Goal: Task Accomplishment & Management: Use online tool/utility

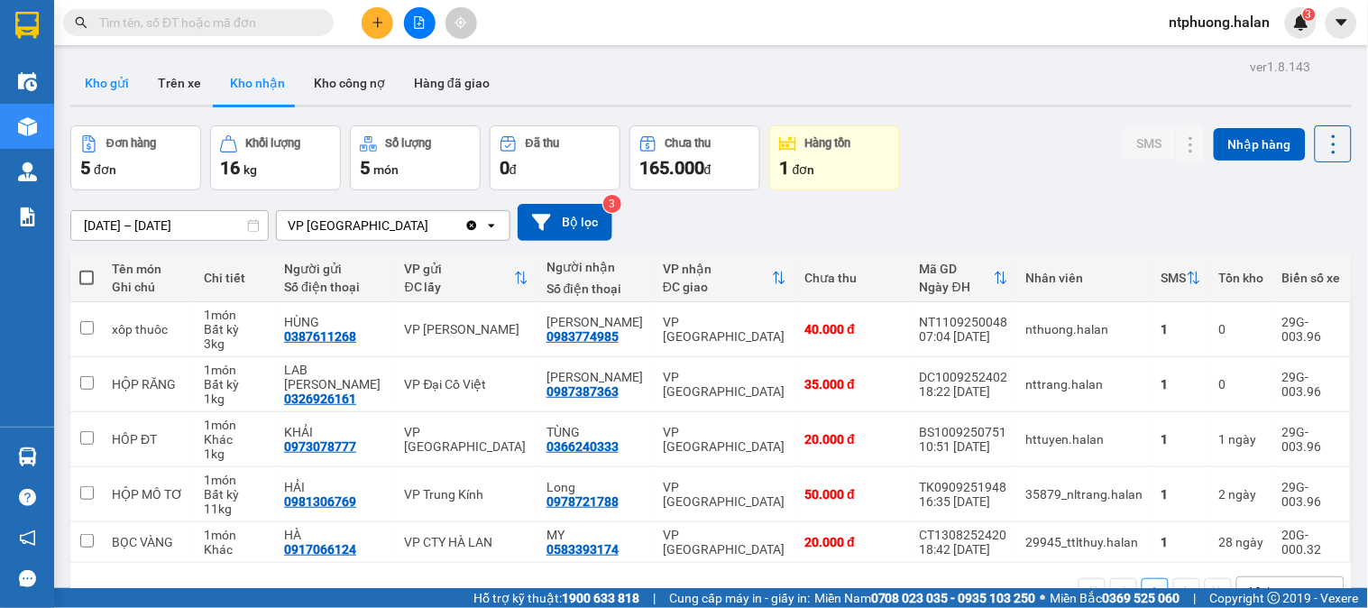
click at [105, 69] on button "Kho gửi" at bounding box center [106, 82] width 73 height 43
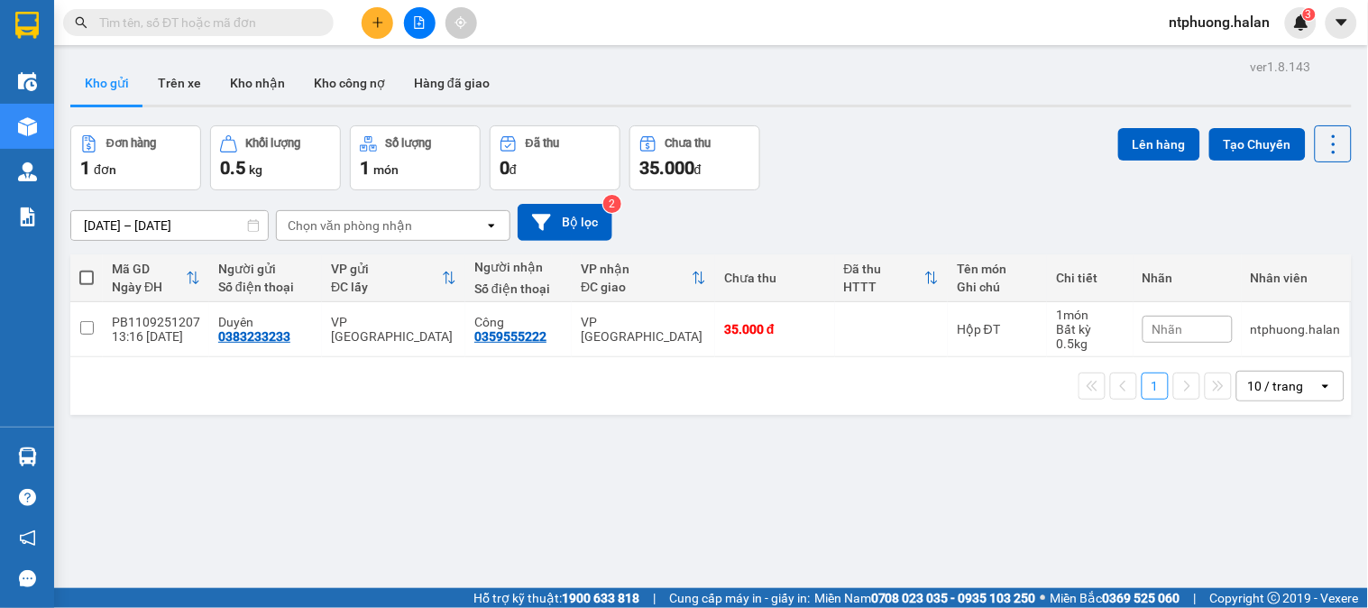
click at [87, 280] on span at bounding box center [86, 278] width 14 height 14
click at [87, 269] on input "checkbox" at bounding box center [87, 269] width 0 height 0
checkbox input "true"
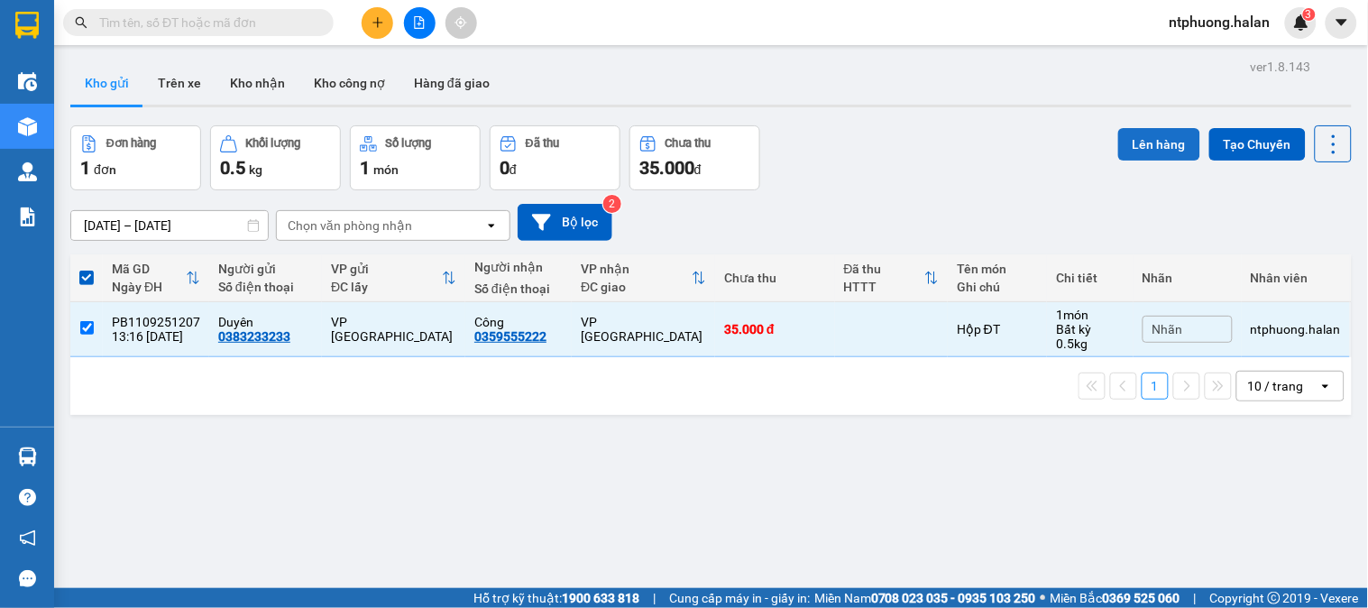
click at [1164, 144] on button "Lên hàng" at bounding box center [1159, 144] width 82 height 32
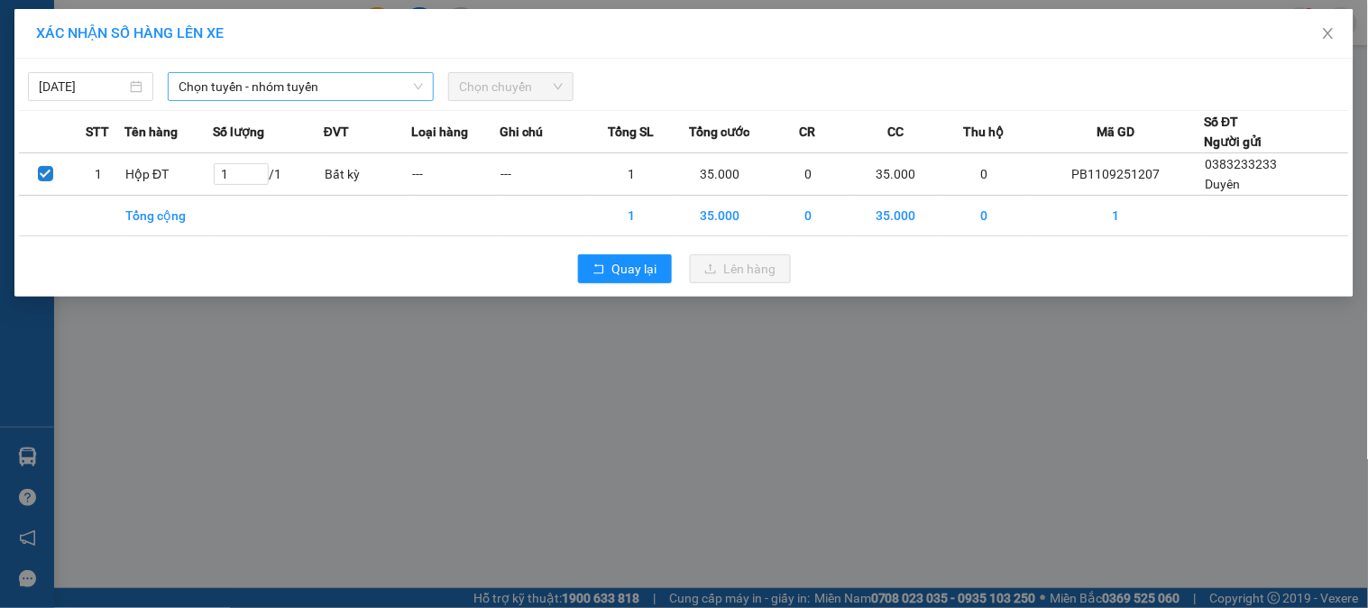
click at [299, 78] on span "Chọn tuyến - nhóm tuyến" at bounding box center [301, 86] width 244 height 27
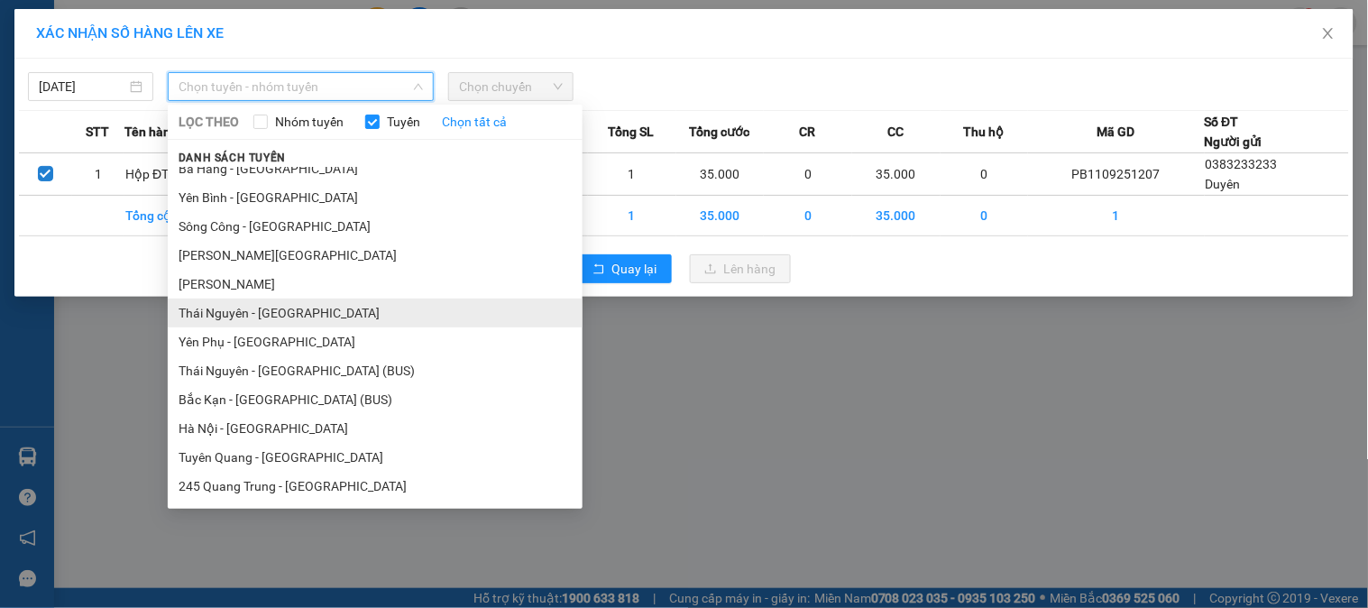
scroll to position [575, 0]
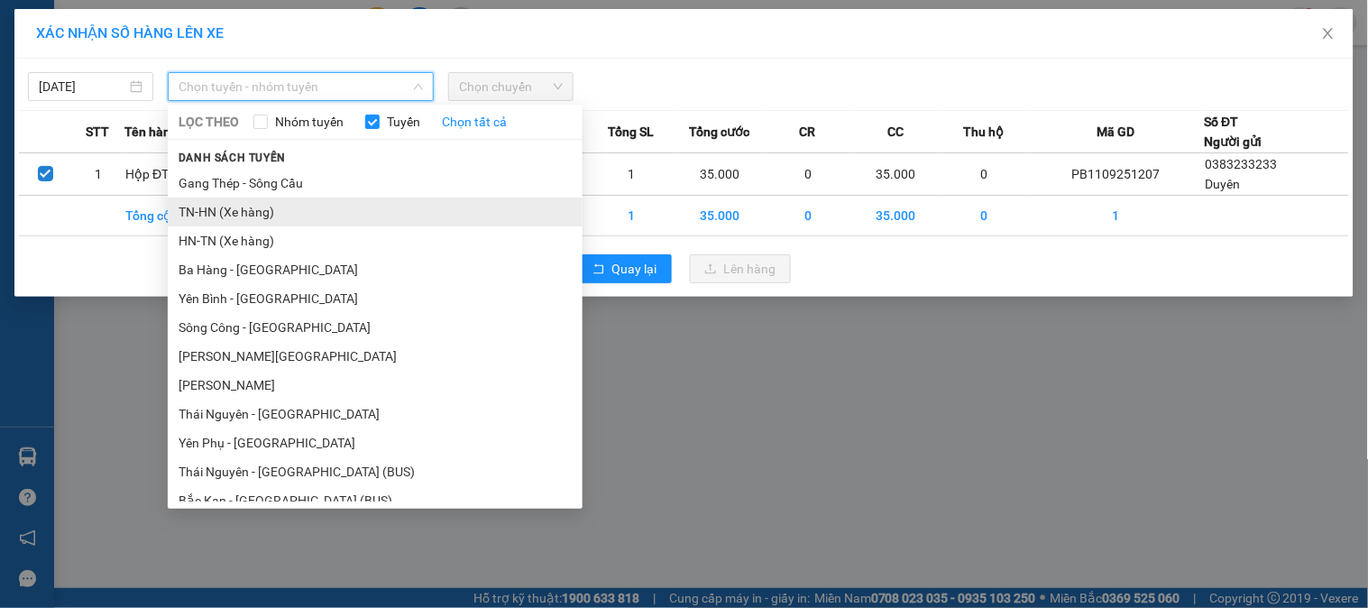
click at [216, 214] on li "TN-HN (Xe hàng)" at bounding box center [375, 212] width 415 height 29
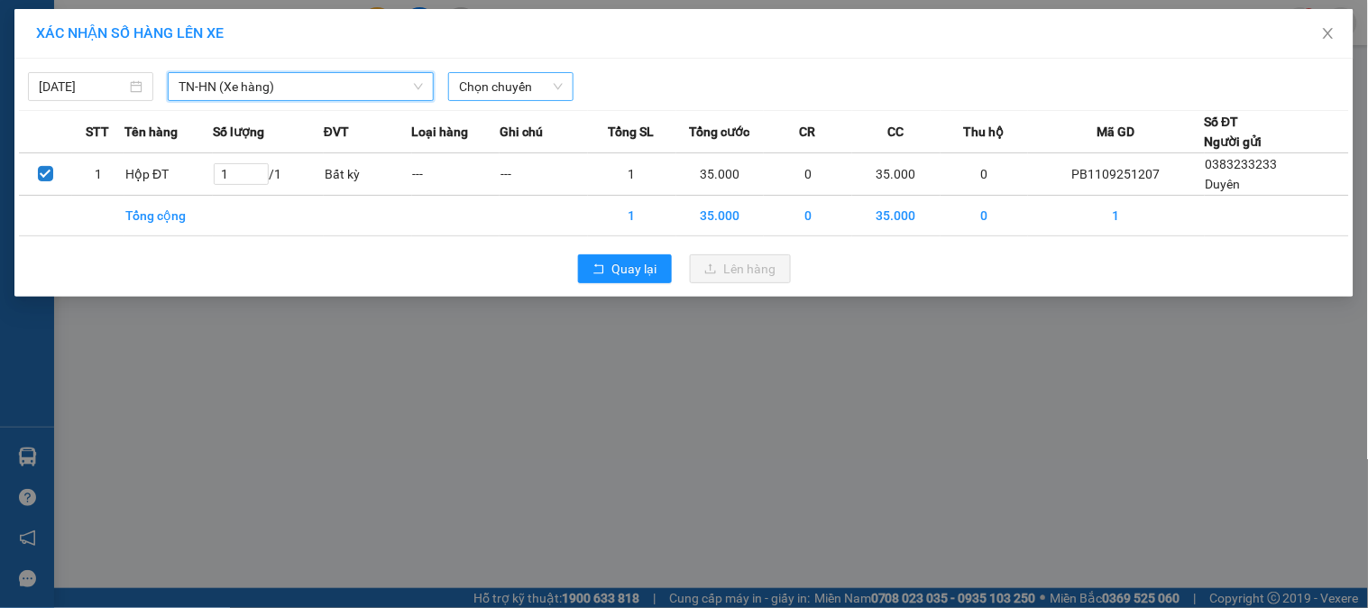
click at [557, 81] on span "Chọn chuyến" at bounding box center [511, 86] width 104 height 27
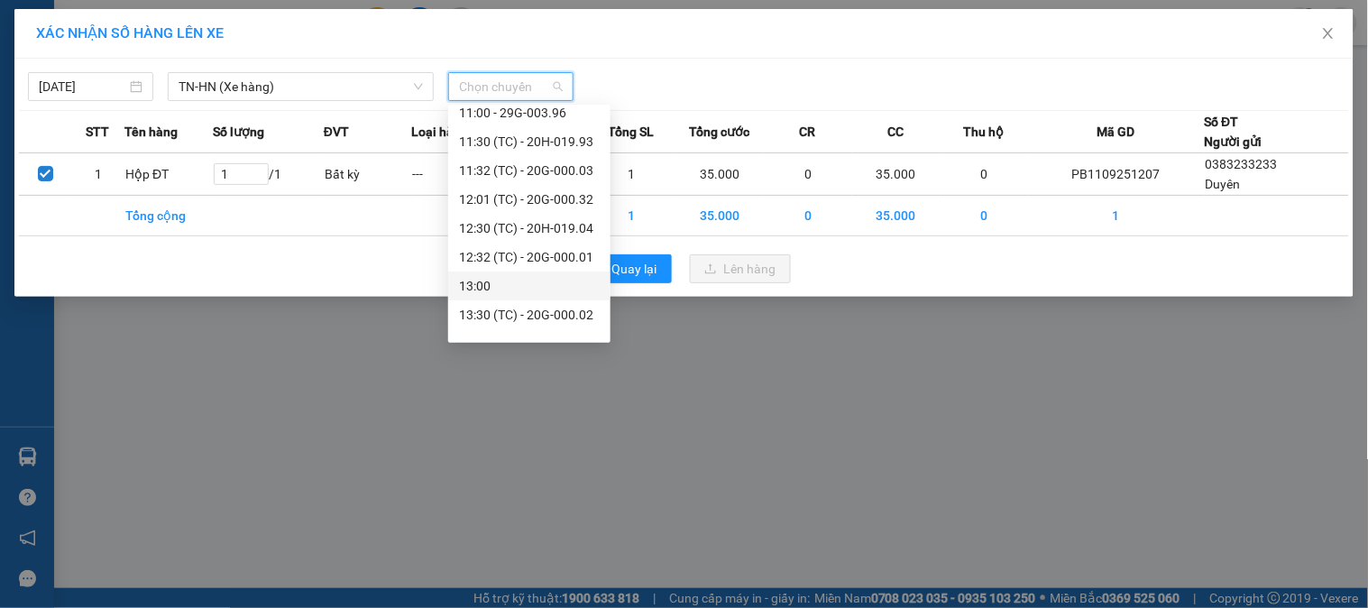
scroll to position [601, 0]
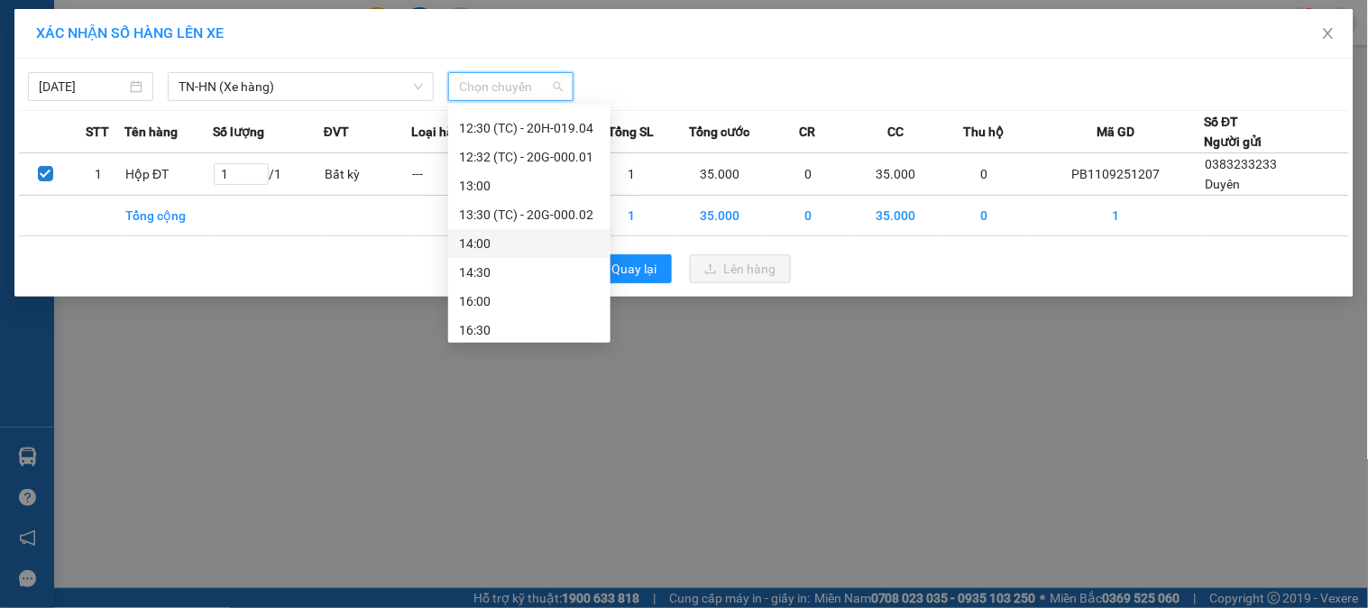
click at [487, 244] on div "14:00" at bounding box center [529, 244] width 141 height 20
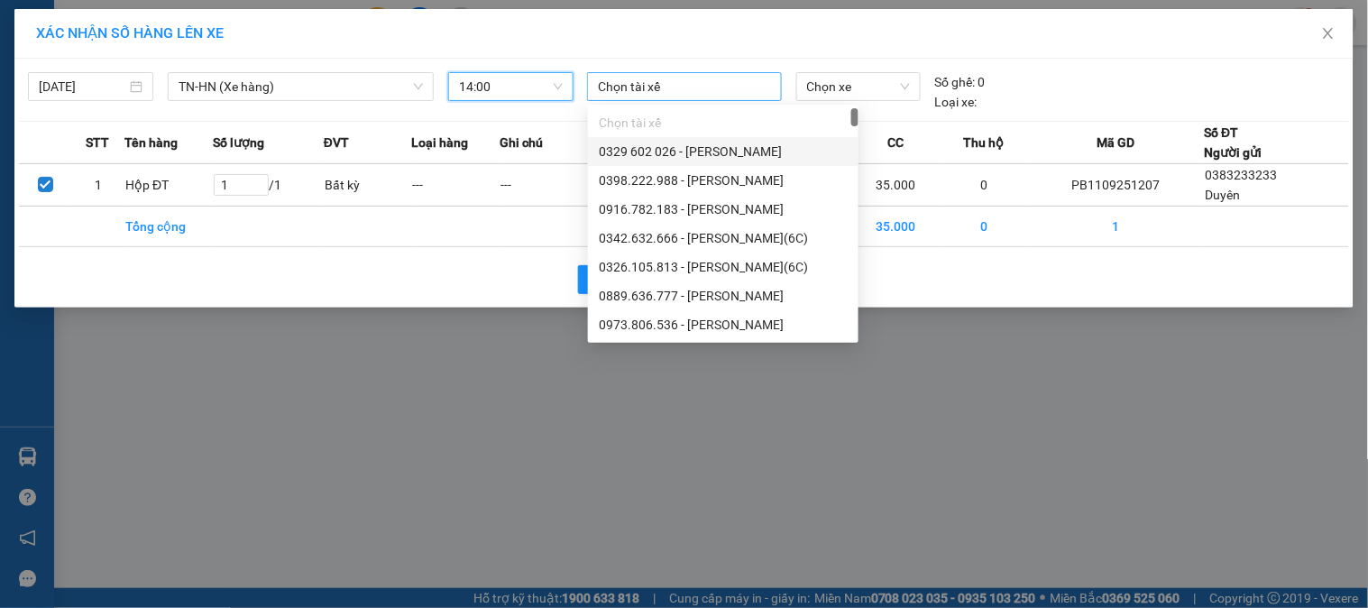
click at [713, 82] on div at bounding box center [684, 87] width 185 height 22
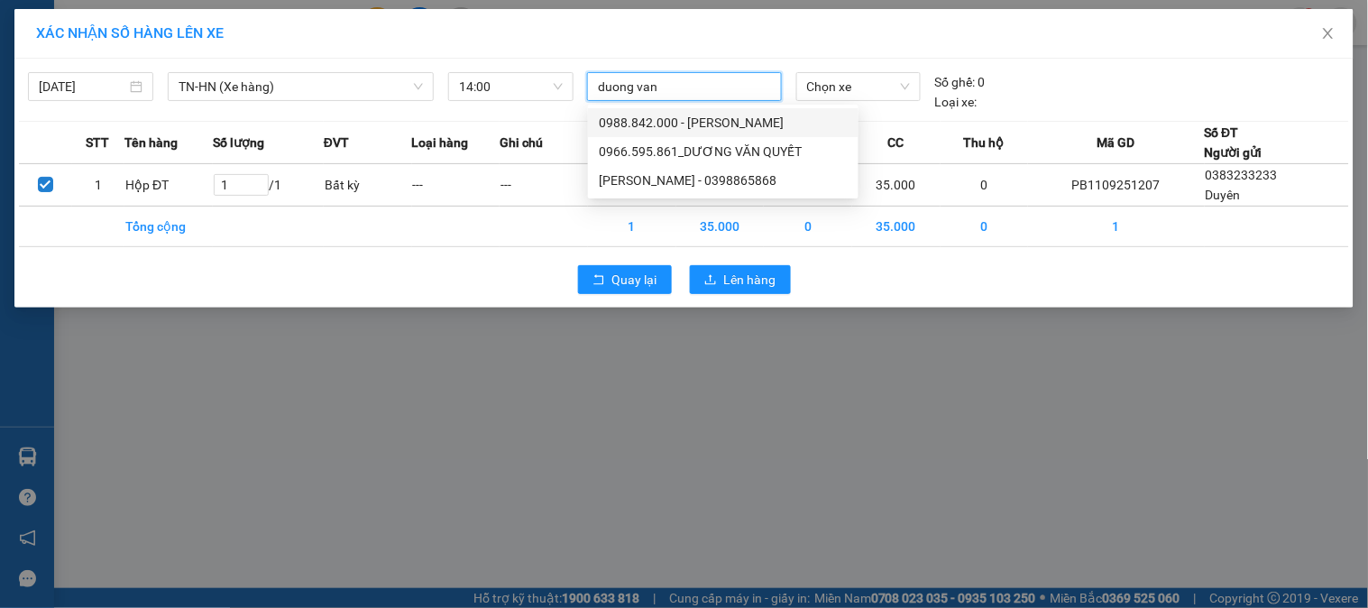
type input "duong van h"
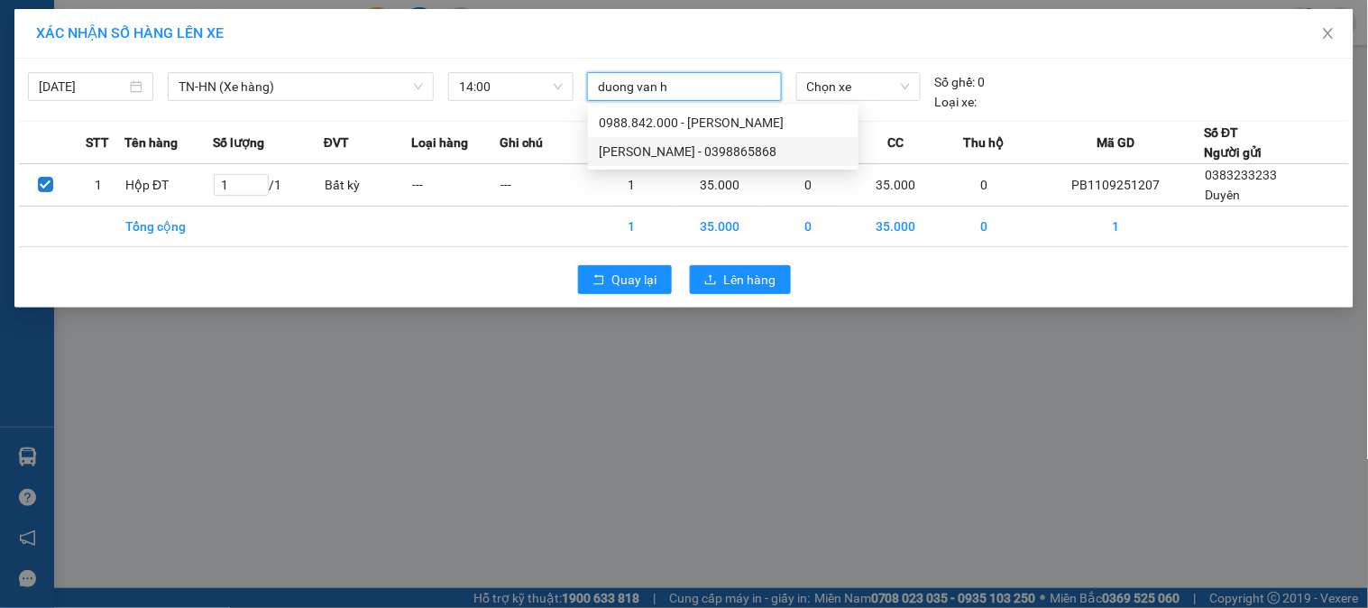
click at [700, 151] on div "[PERSON_NAME] - 0398865868" at bounding box center [723, 152] width 249 height 20
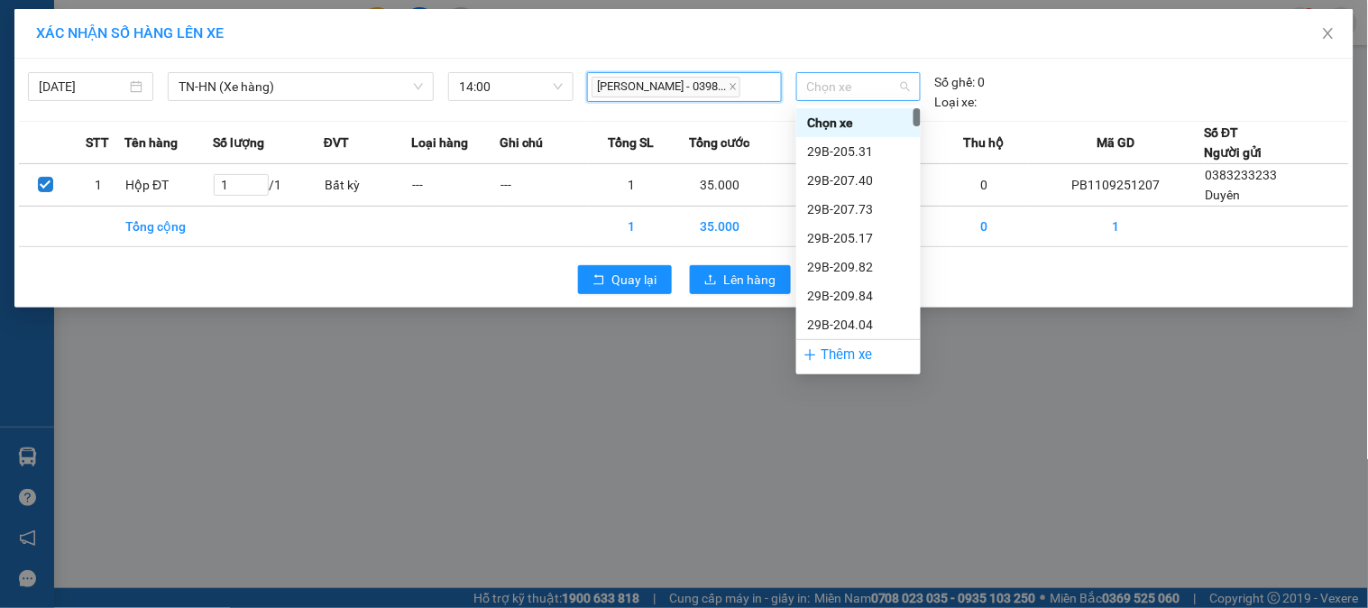
click at [896, 78] on span "Chọn xe" at bounding box center [858, 86] width 103 height 27
type input "396"
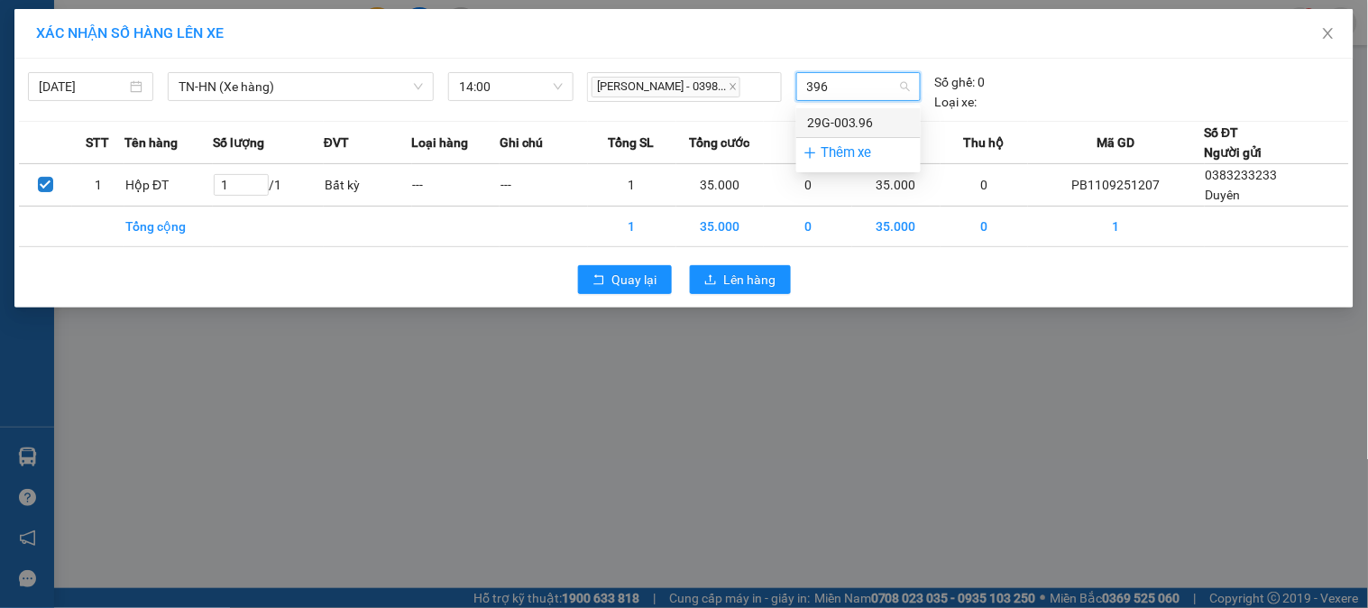
click at [854, 120] on div "29G-003.96" at bounding box center [858, 123] width 103 height 20
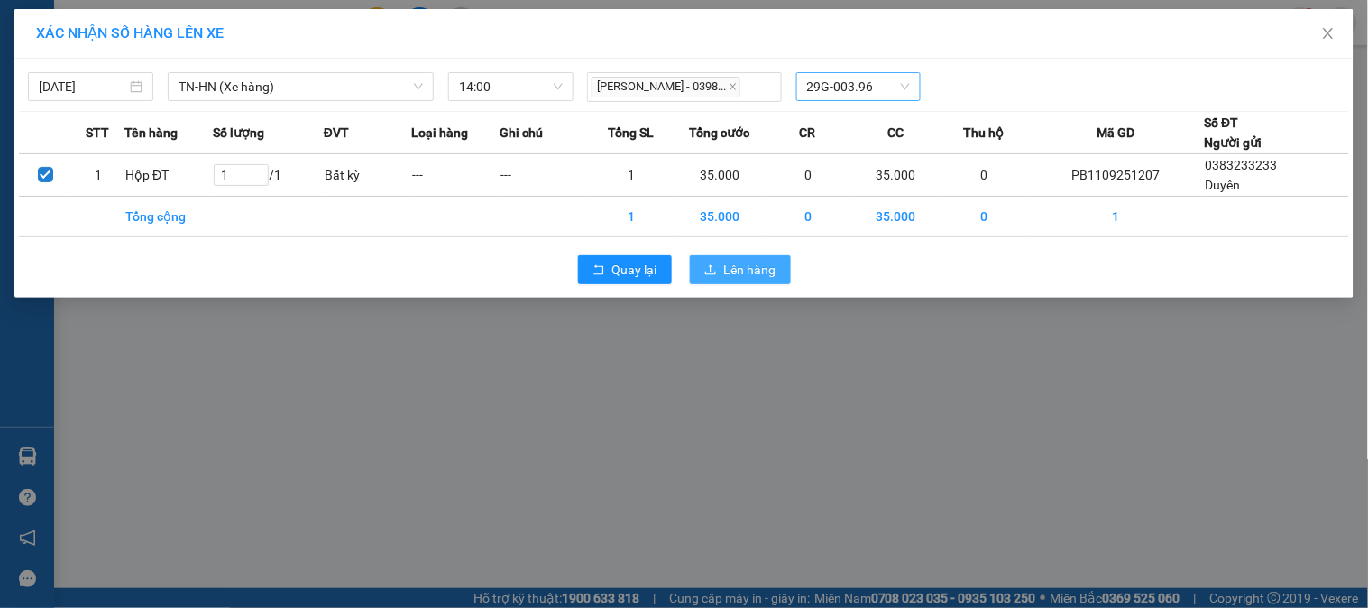
click at [760, 269] on span "Lên hàng" at bounding box center [750, 270] width 52 height 20
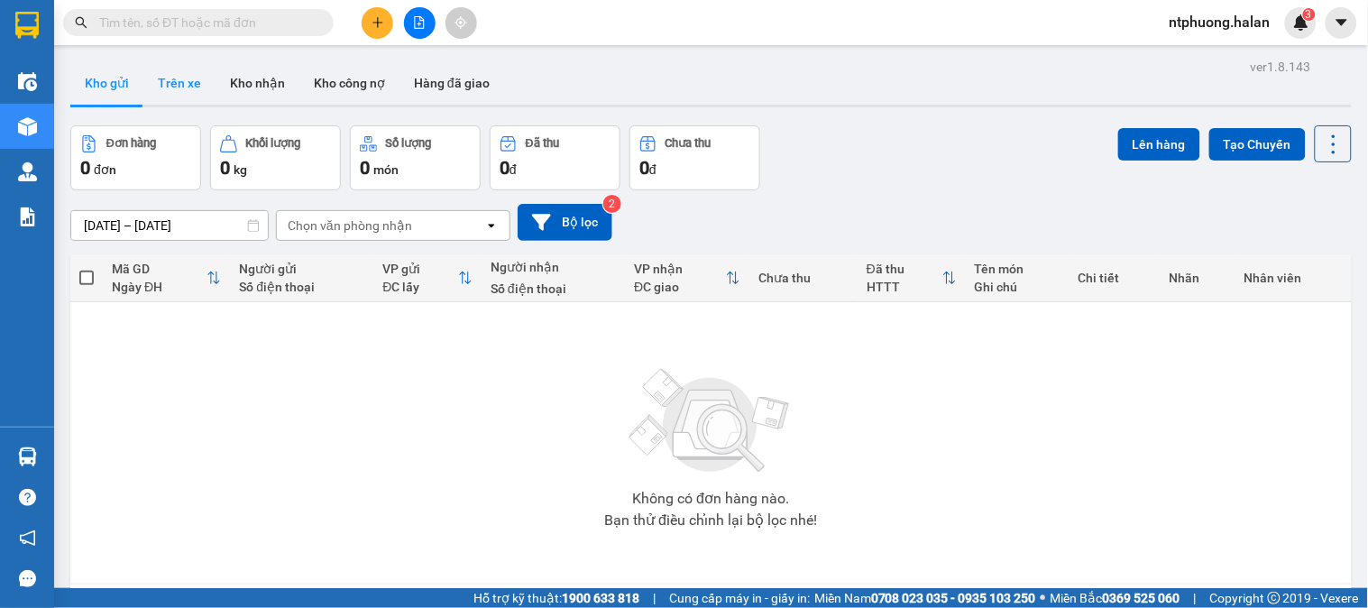
click at [192, 82] on button "Trên xe" at bounding box center [179, 82] width 72 height 43
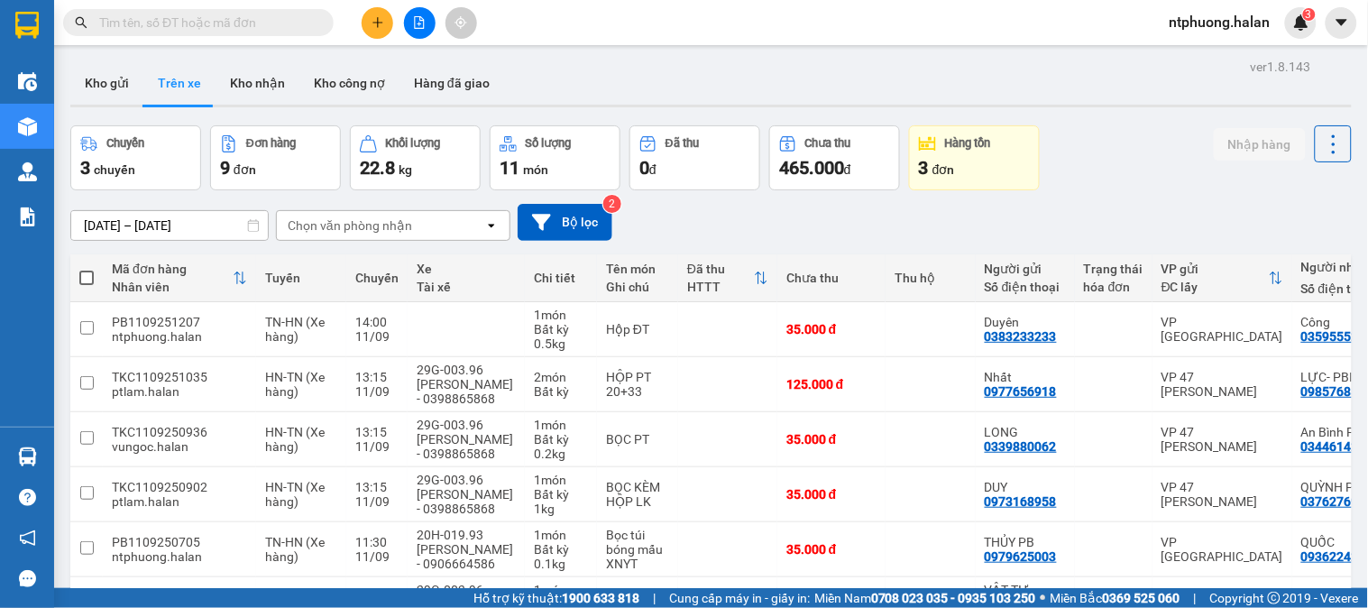
click at [168, 76] on button "Trên xe" at bounding box center [179, 82] width 72 height 43
click at [123, 87] on button "Kho gửi" at bounding box center [106, 82] width 73 height 43
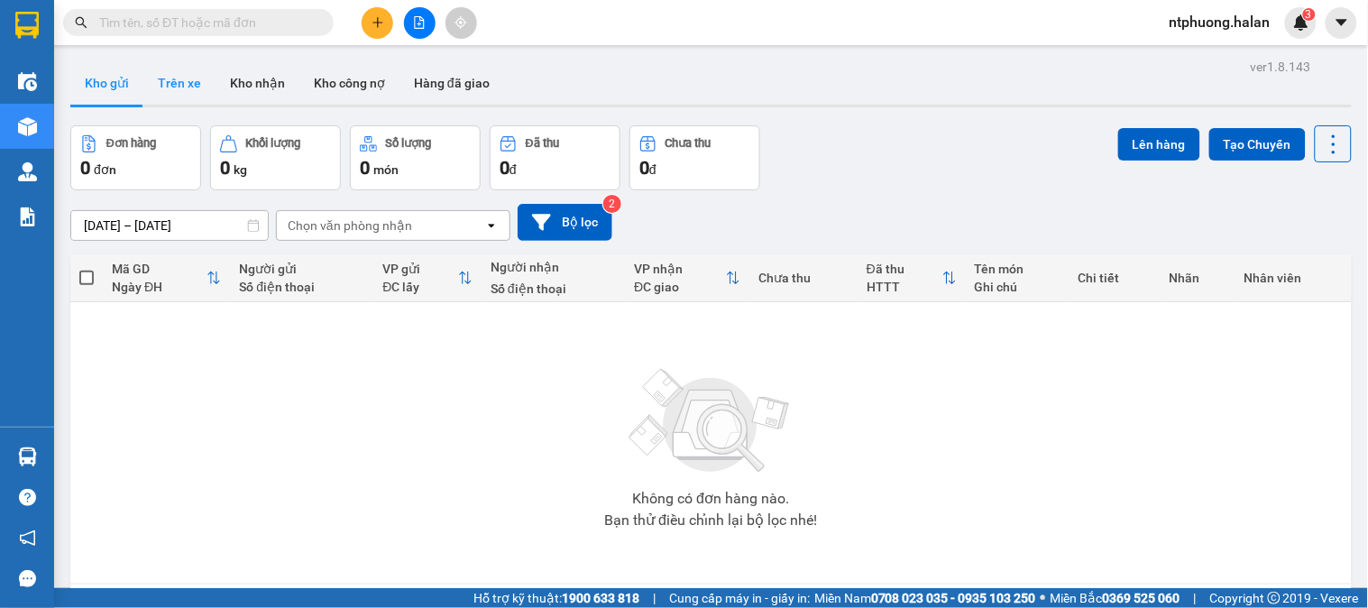
click at [190, 88] on button "Trên xe" at bounding box center [179, 82] width 72 height 43
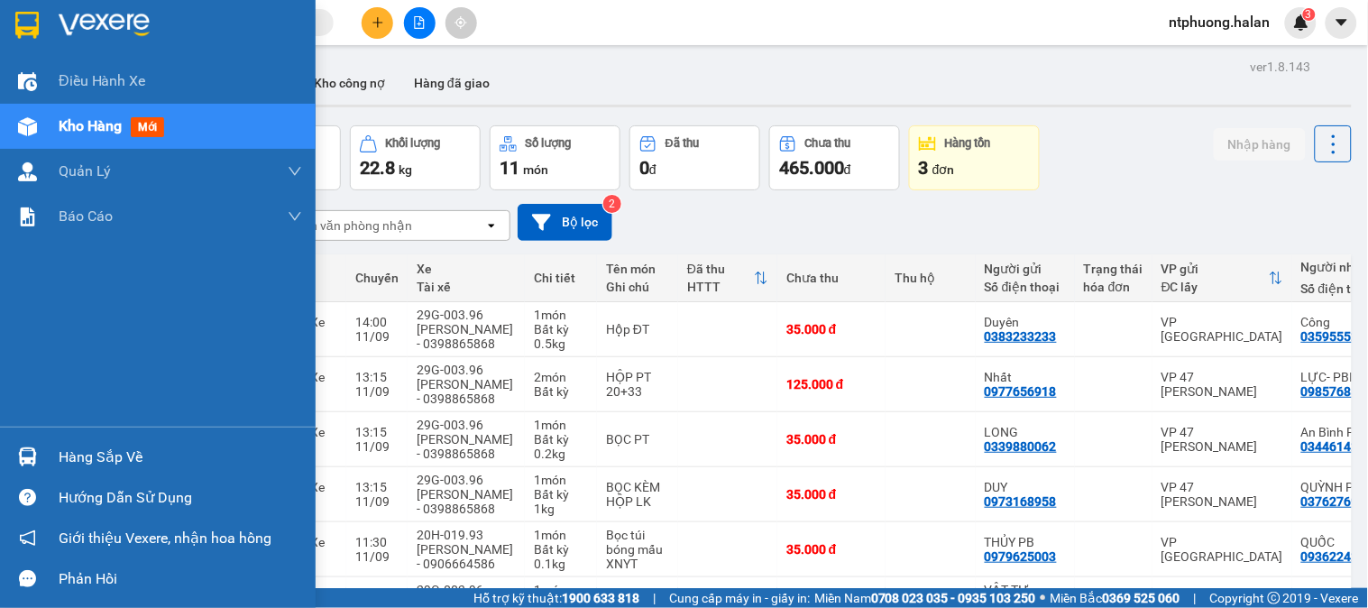
click at [64, 465] on div "Hàng sắp về" at bounding box center [181, 457] width 244 height 27
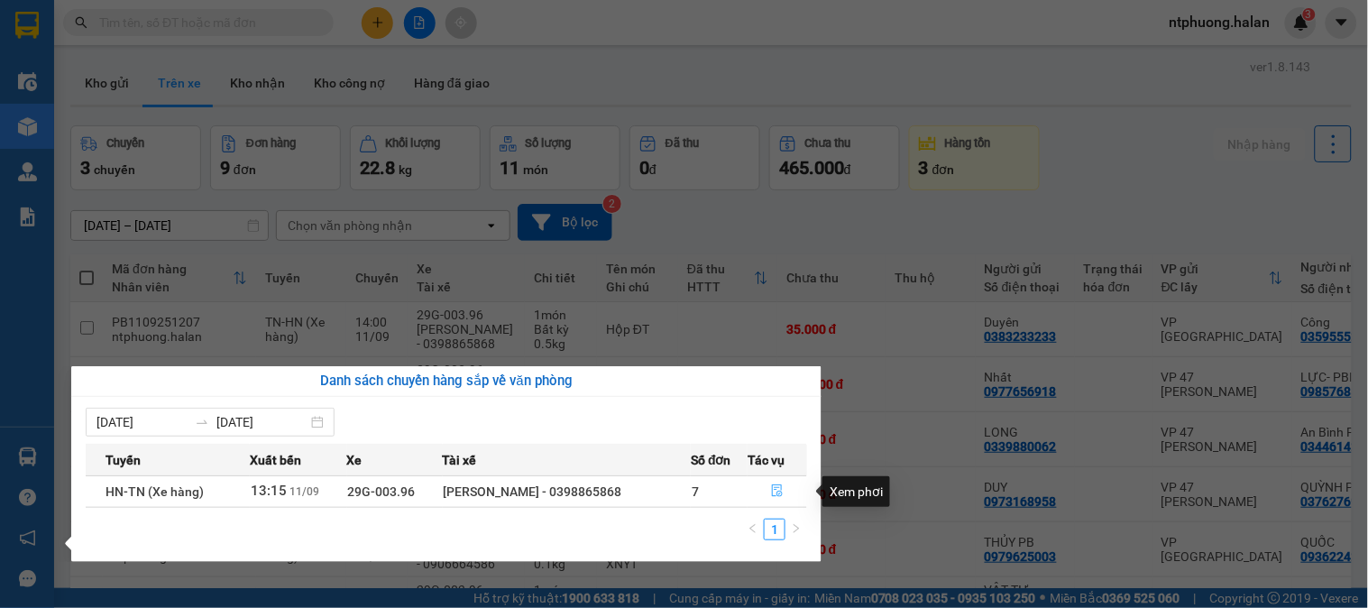
click at [777, 493] on icon "file-done" at bounding box center [777, 490] width 13 height 13
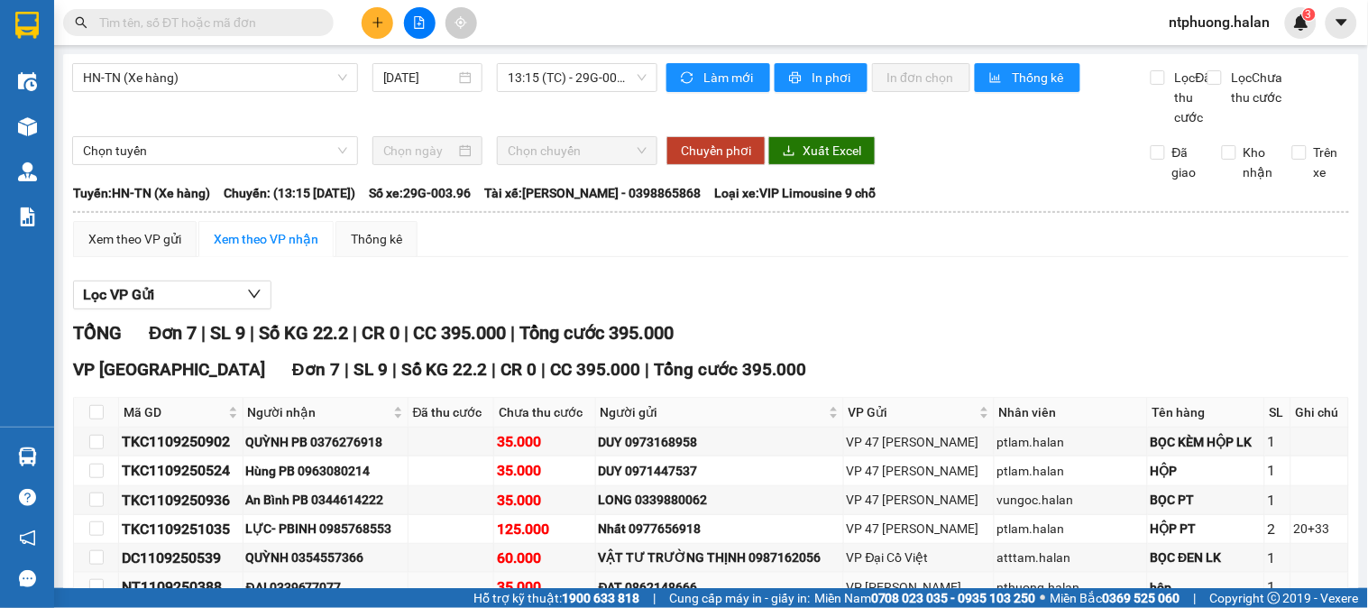
scroll to position [156, 0]
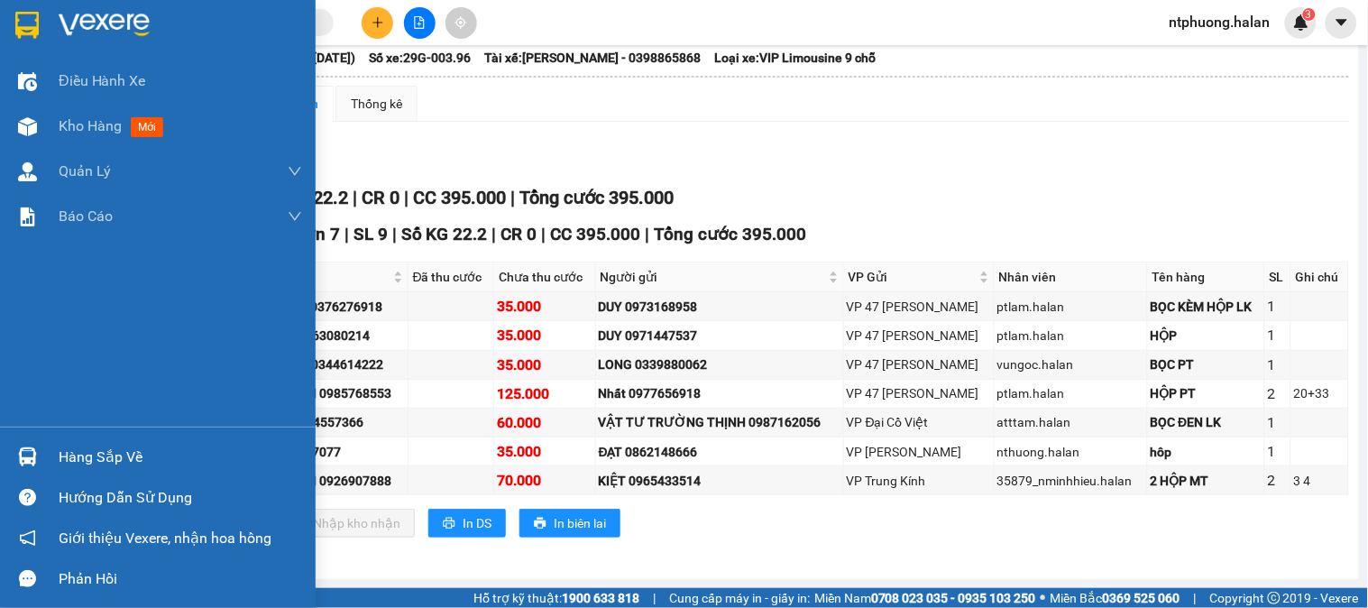
click at [88, 472] on div "Hàng sắp về" at bounding box center [158, 457] width 316 height 41
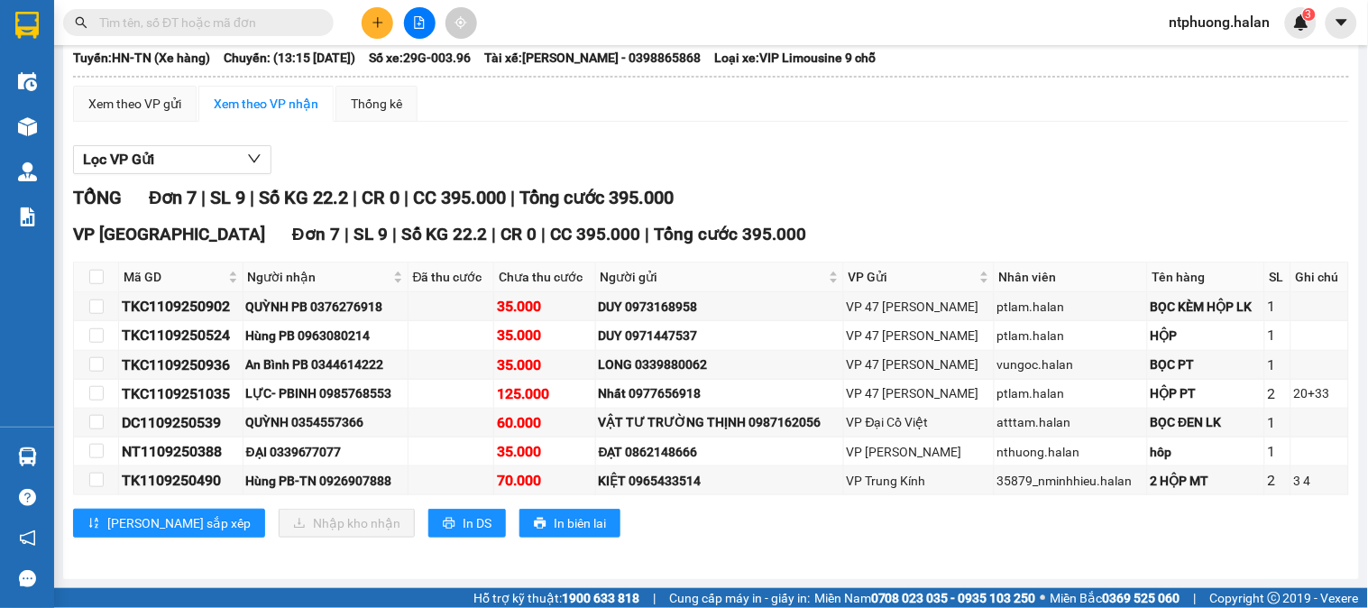
click at [993, 169] on section "Kết quả tìm kiếm ( 0 ) Bộ lọc No Data ntphuong.halan 3 Điều hành xe Kho hàng mớ…" at bounding box center [684, 304] width 1368 height 608
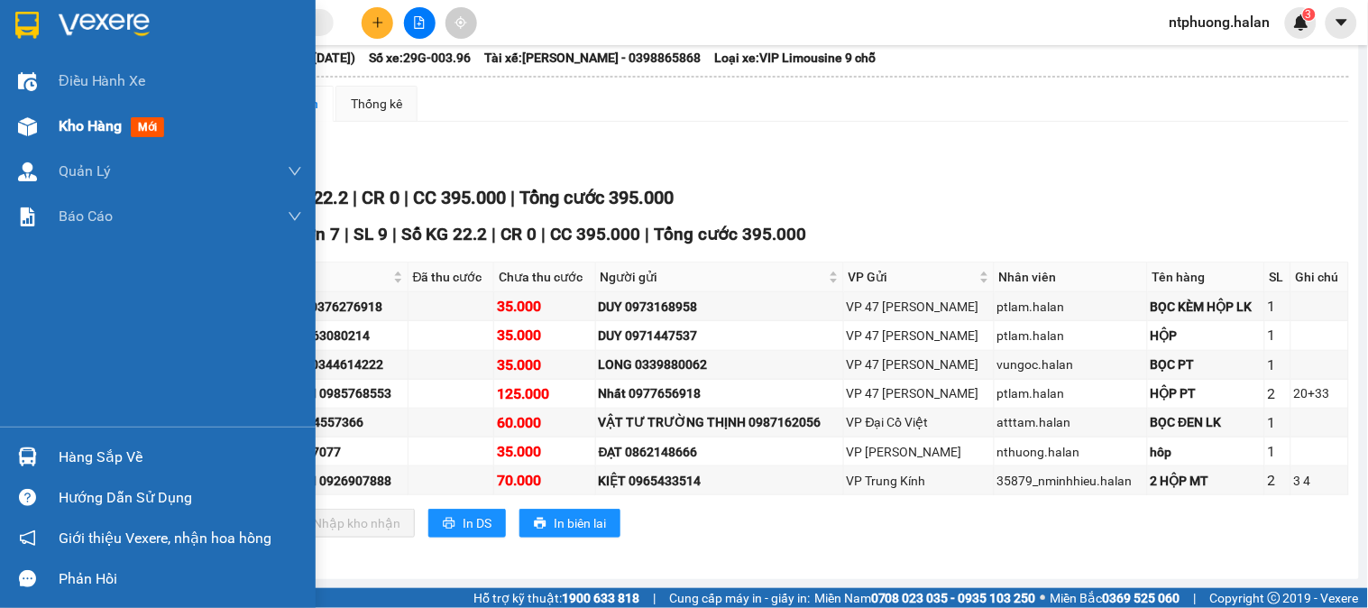
click at [86, 117] on span "Kho hàng" at bounding box center [90, 125] width 63 height 17
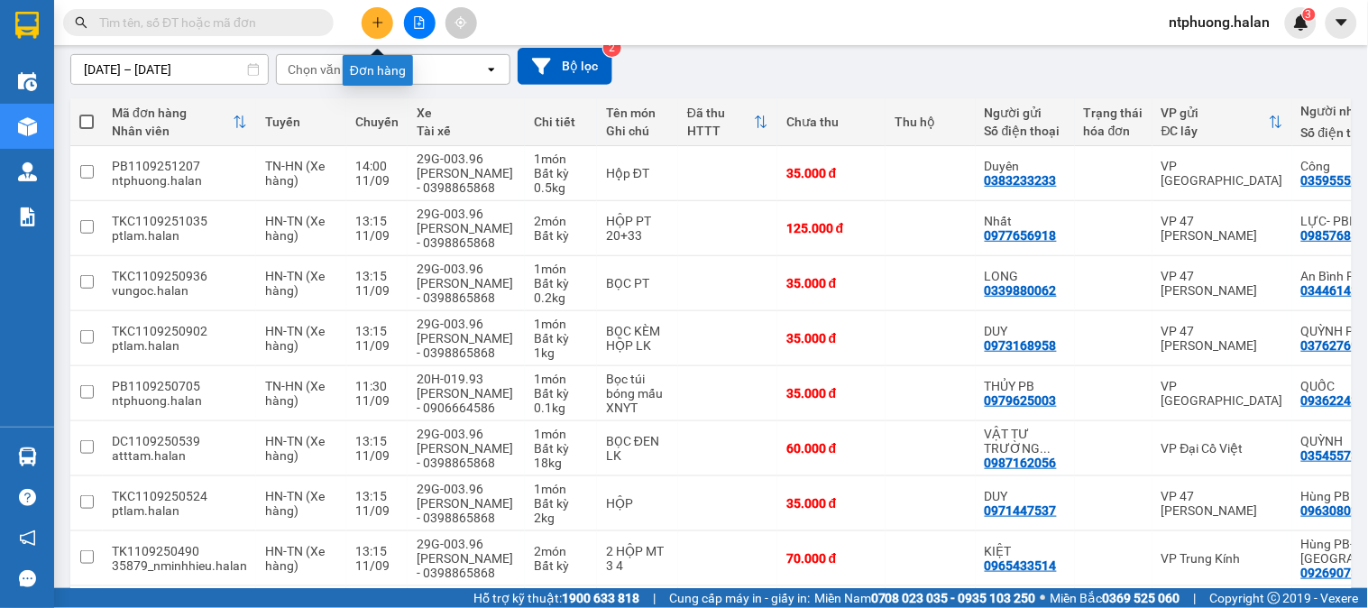
click at [372, 23] on icon "plus" at bounding box center [378, 22] width 13 height 13
